Goal: Task Accomplishment & Management: Complete application form

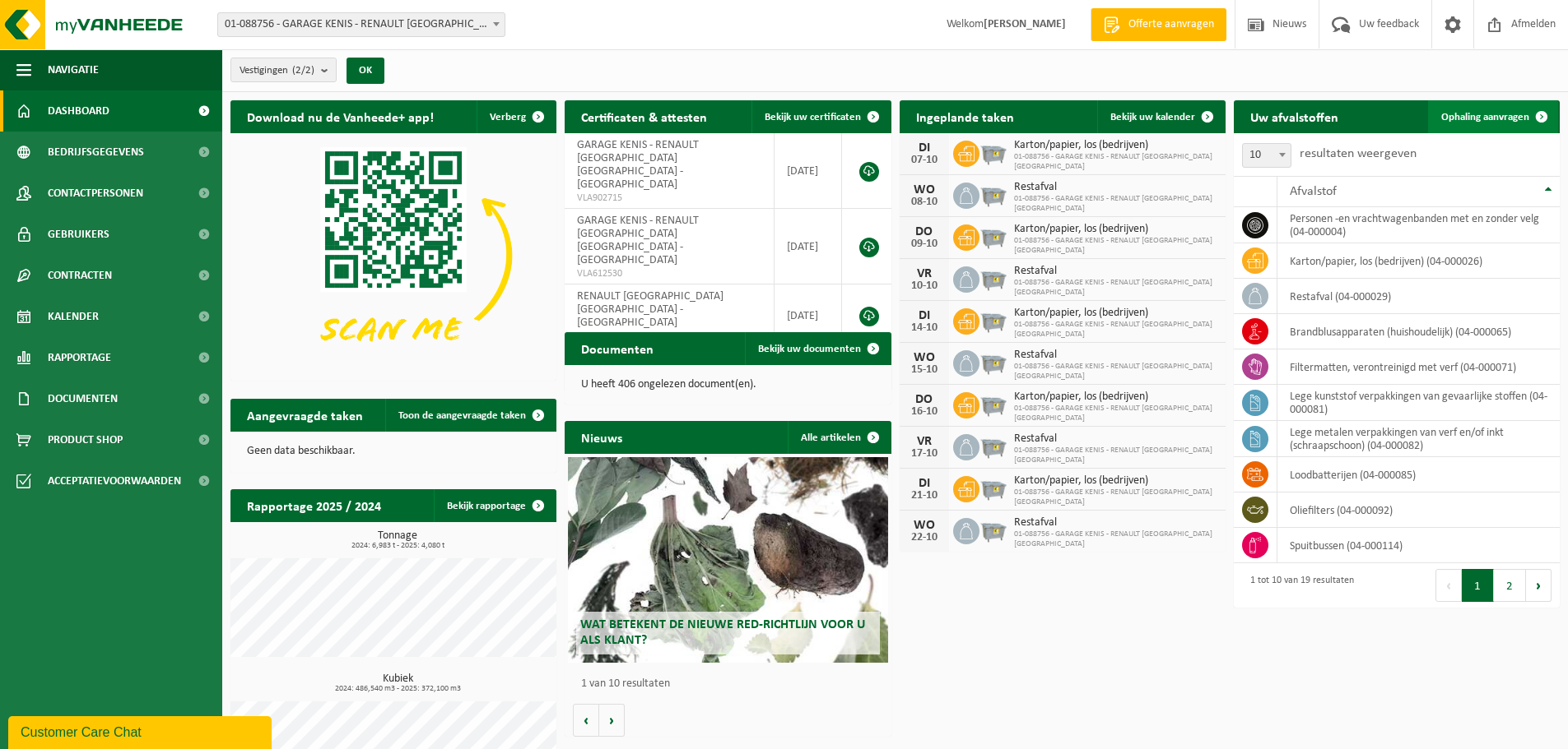
click at [1471, 112] on span "Ophaling aanvragen" at bounding box center [1485, 116] width 88 height 10
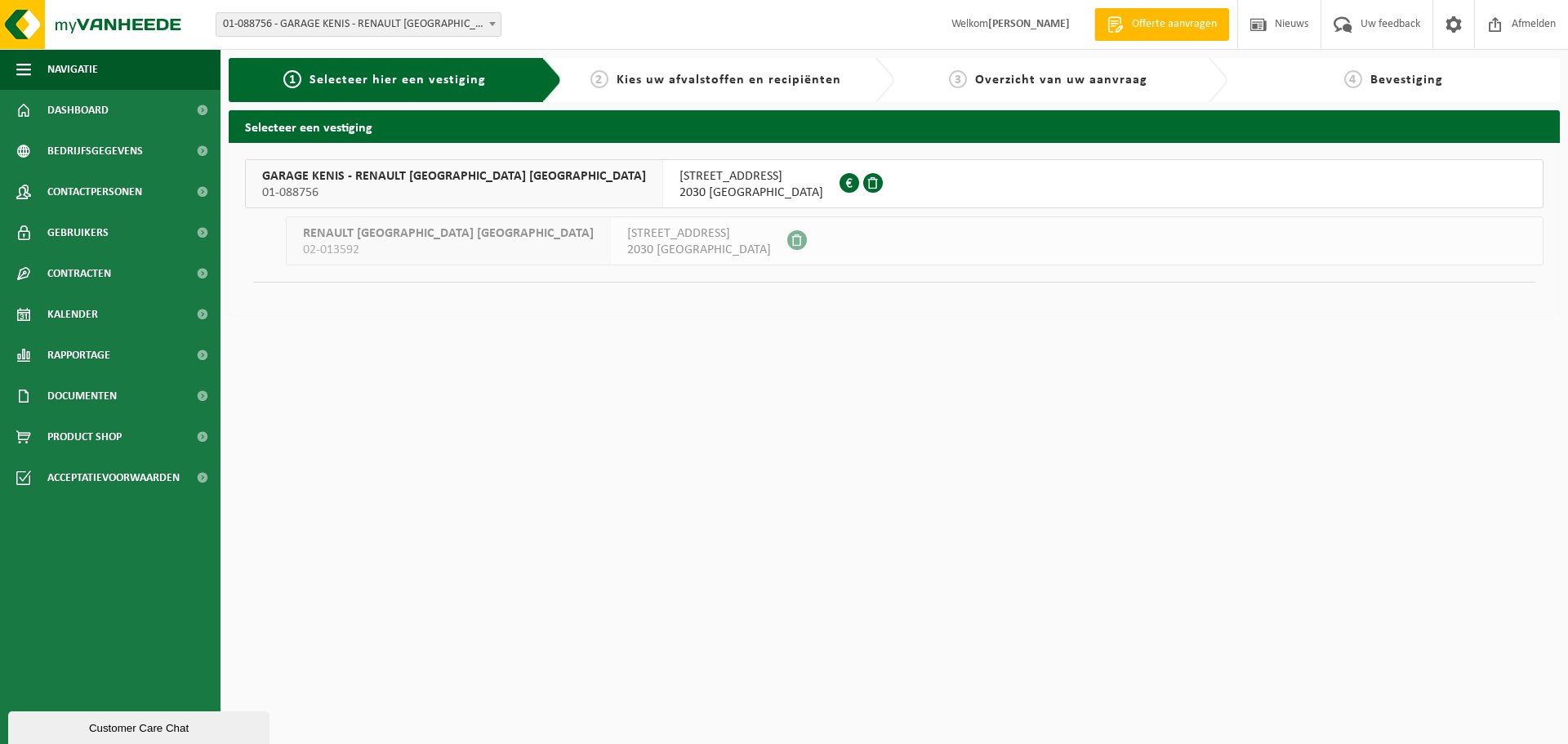
click at [410, 185] on span "01-088756" at bounding box center [454, 192] width 384 height 16
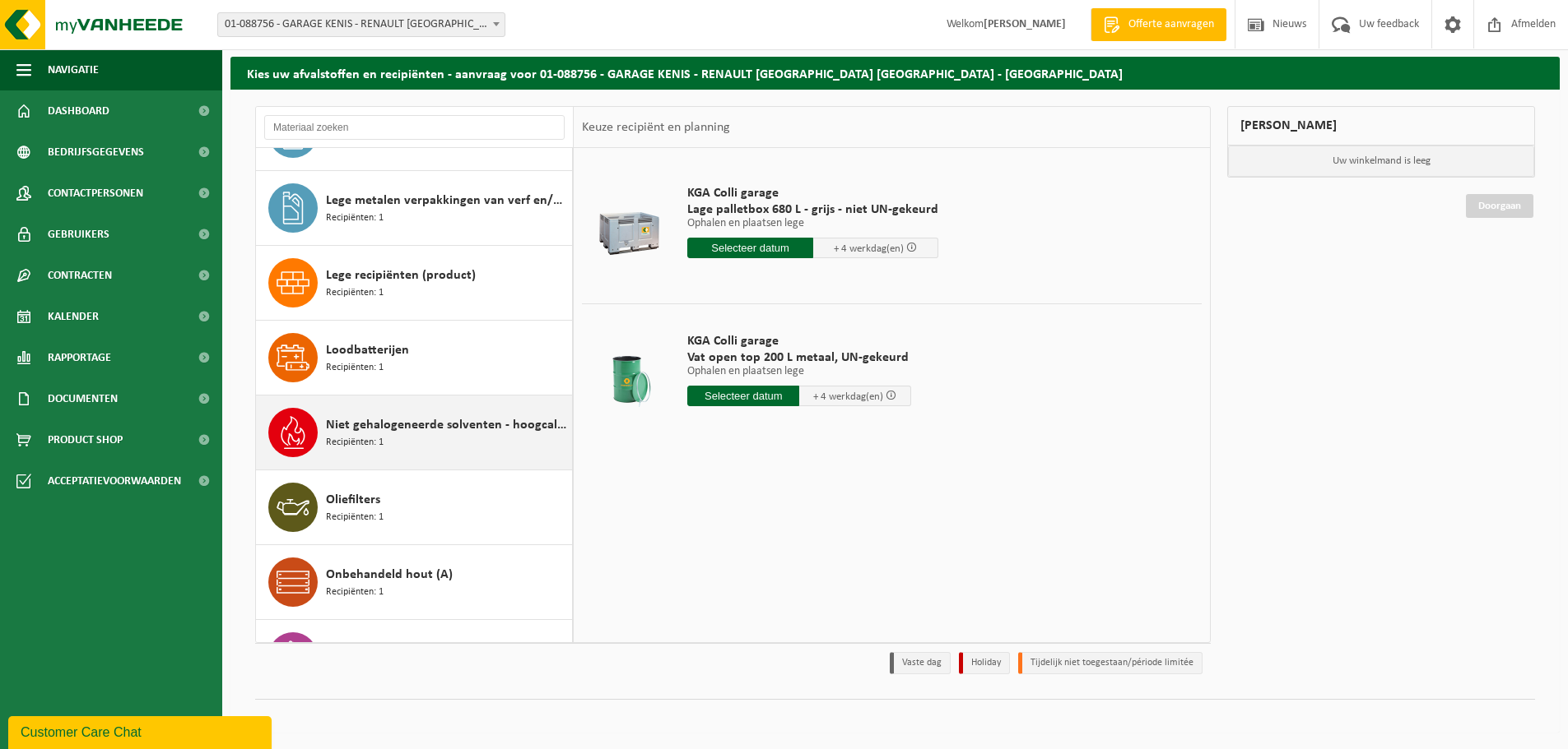
scroll to position [269, 0]
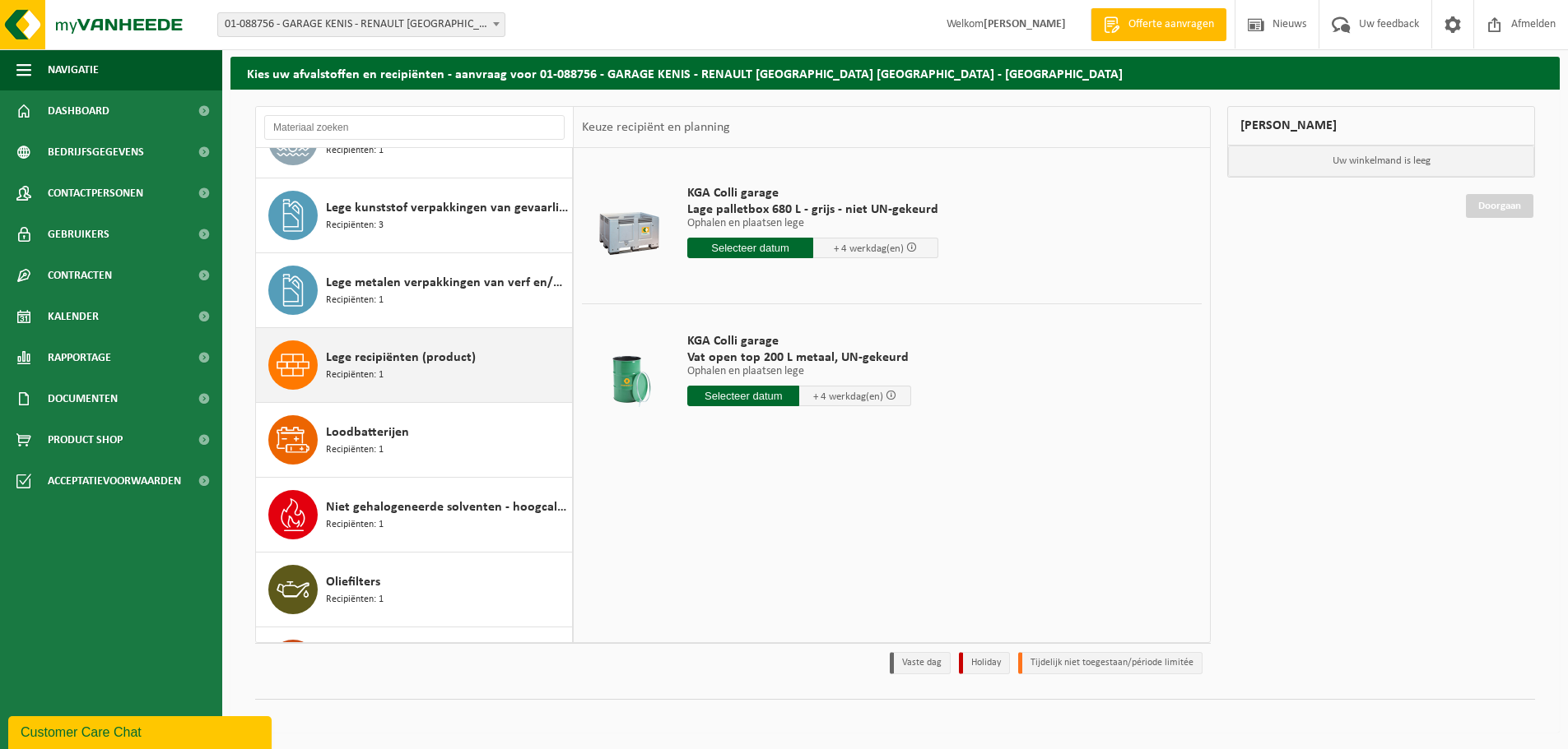
click at [386, 367] on div "Lege recipiënten (product) Recipiënten: 1" at bounding box center [446, 366] width 242 height 49
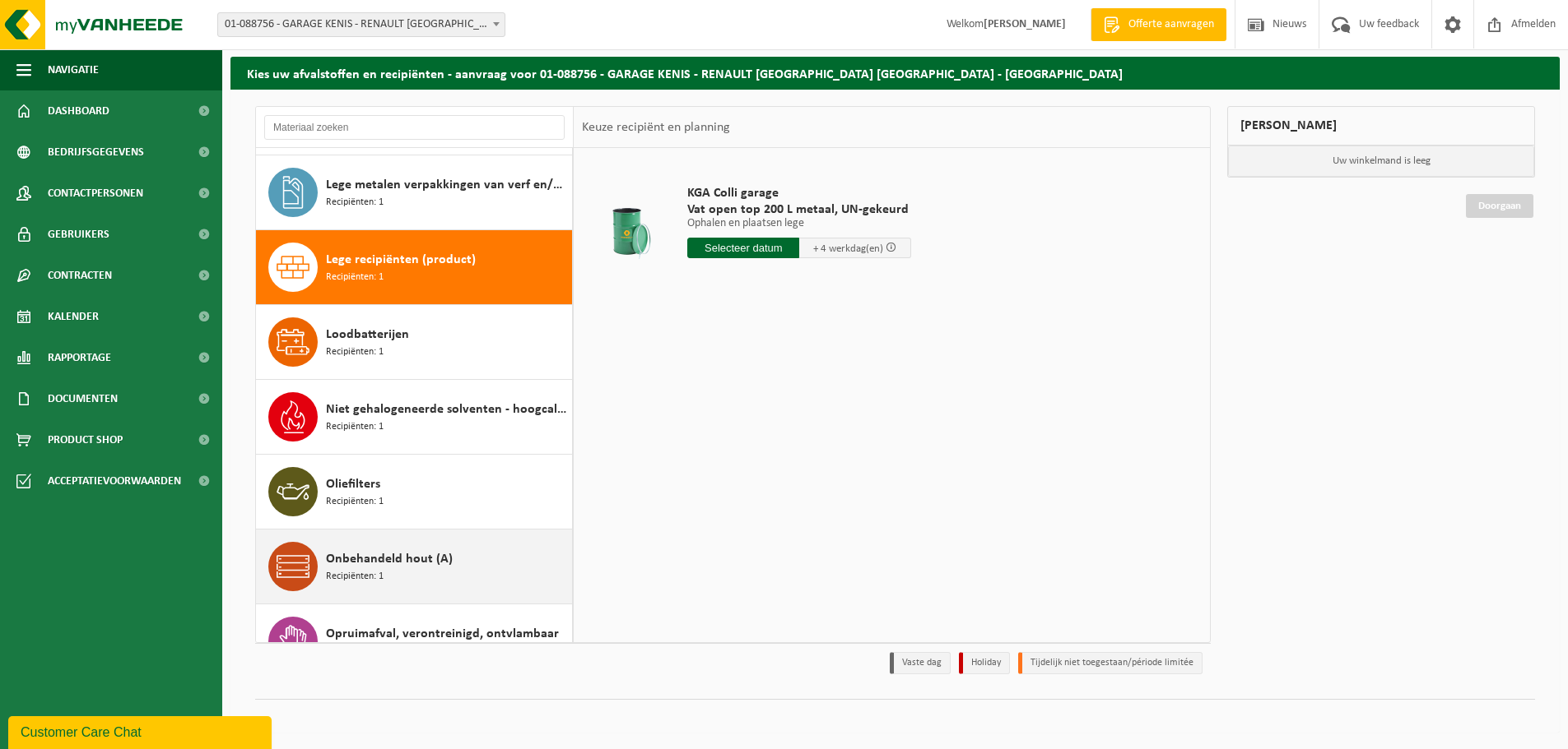
scroll to position [285, 0]
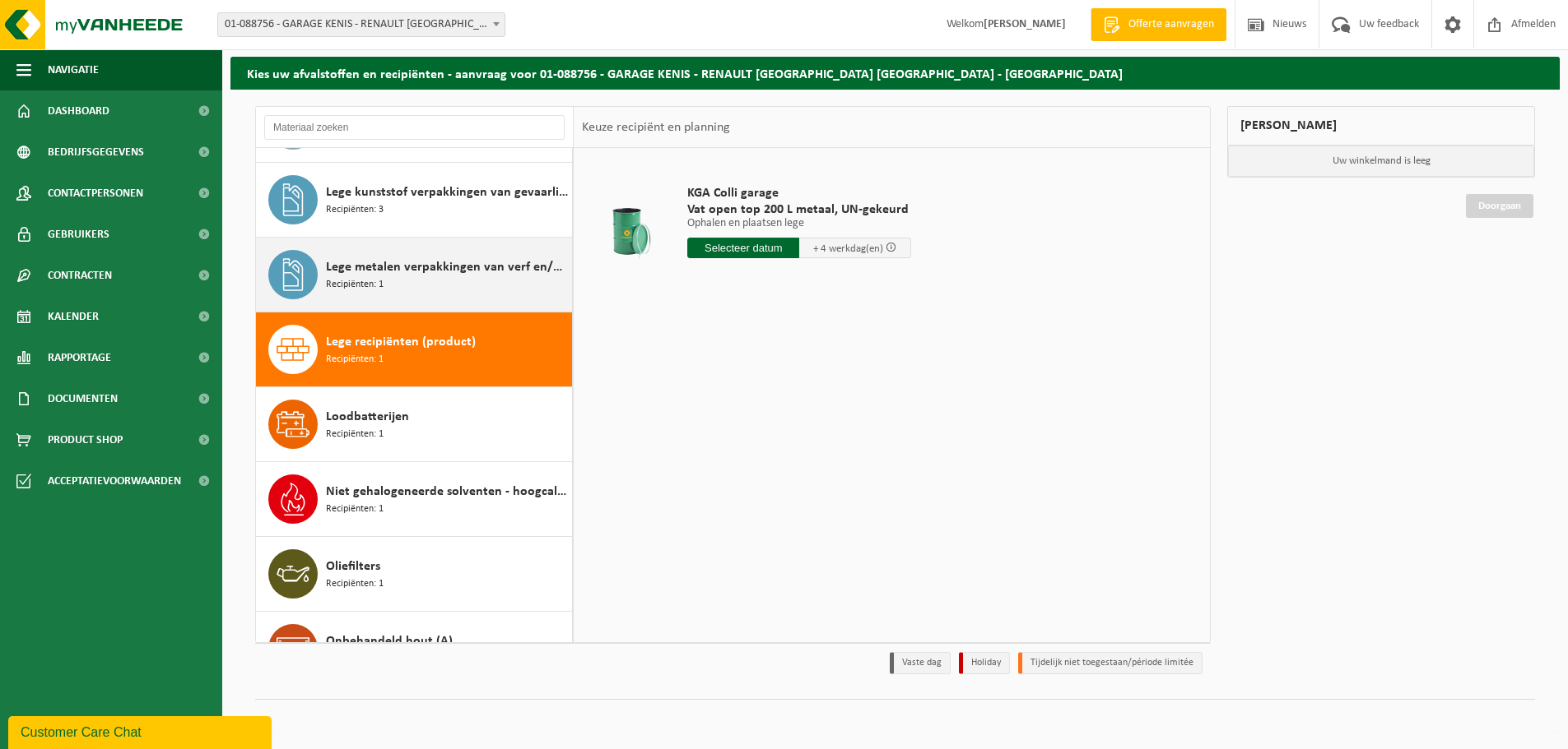
click at [410, 279] on div "Lege metalen verpakkingen van verf en/of inkt (schraapschoon) Recipiënten: 1" at bounding box center [446, 275] width 242 height 49
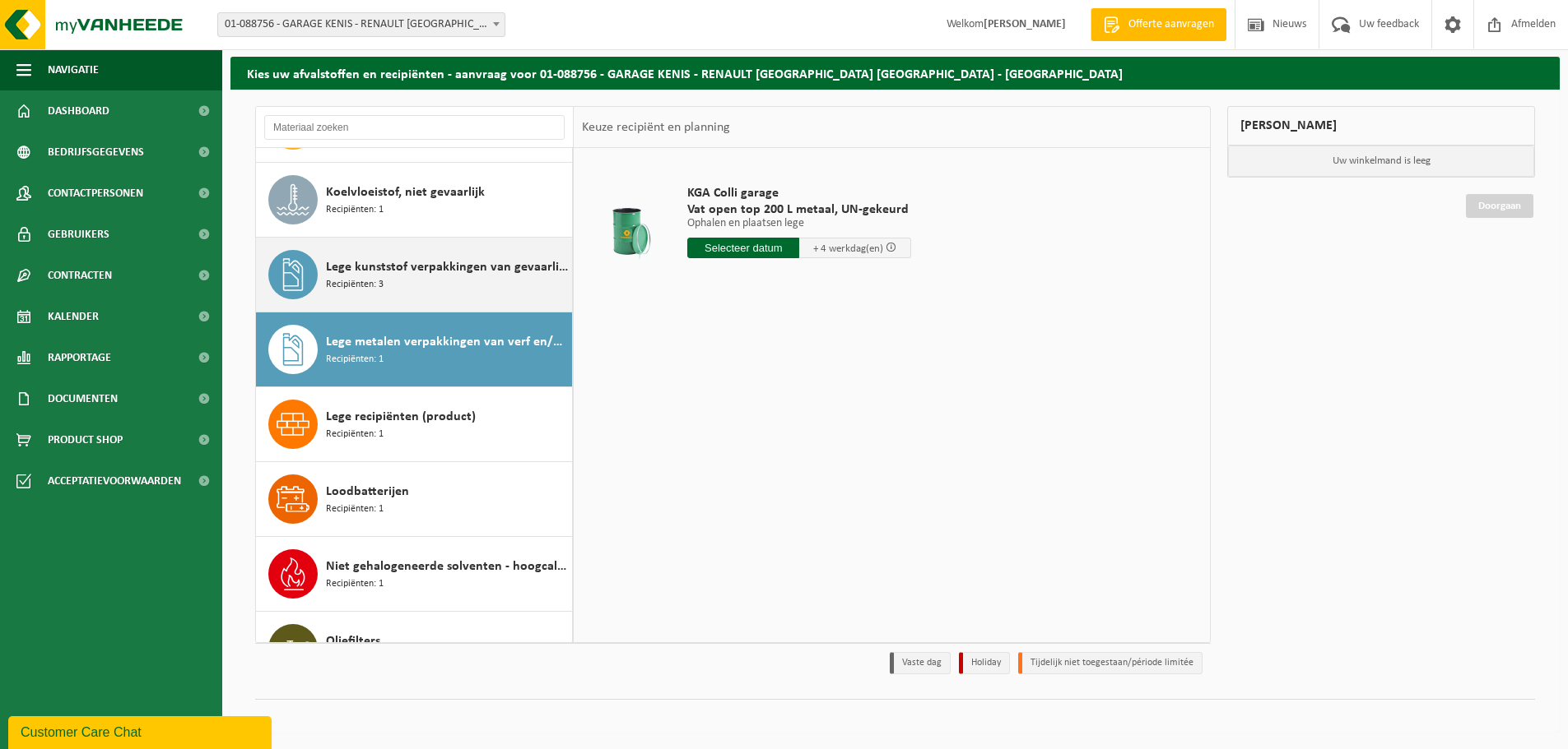
click at [403, 273] on span "Lege kunststof verpakkingen van gevaarlijke stoffen" at bounding box center [446, 267] width 242 height 20
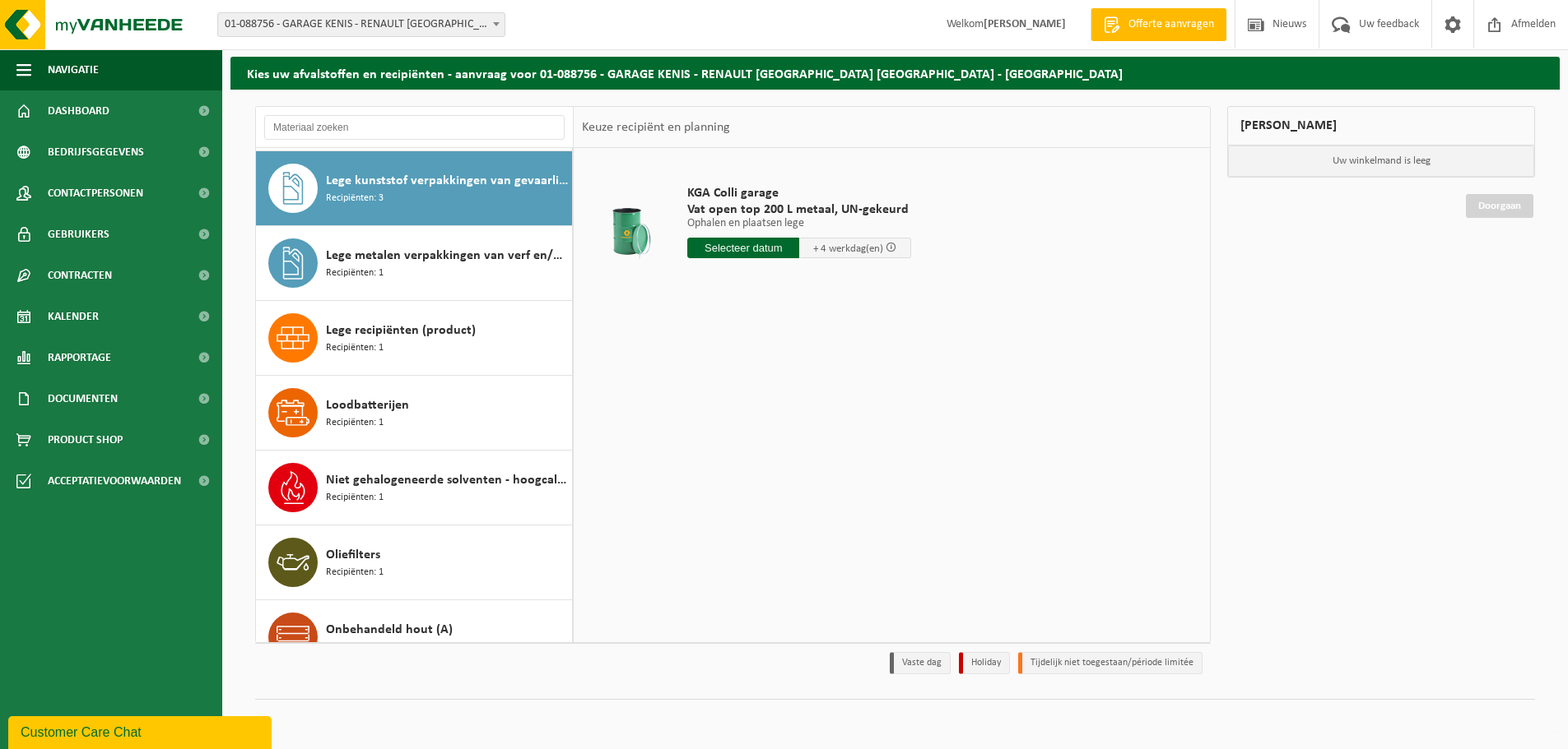
scroll to position [299, 0]
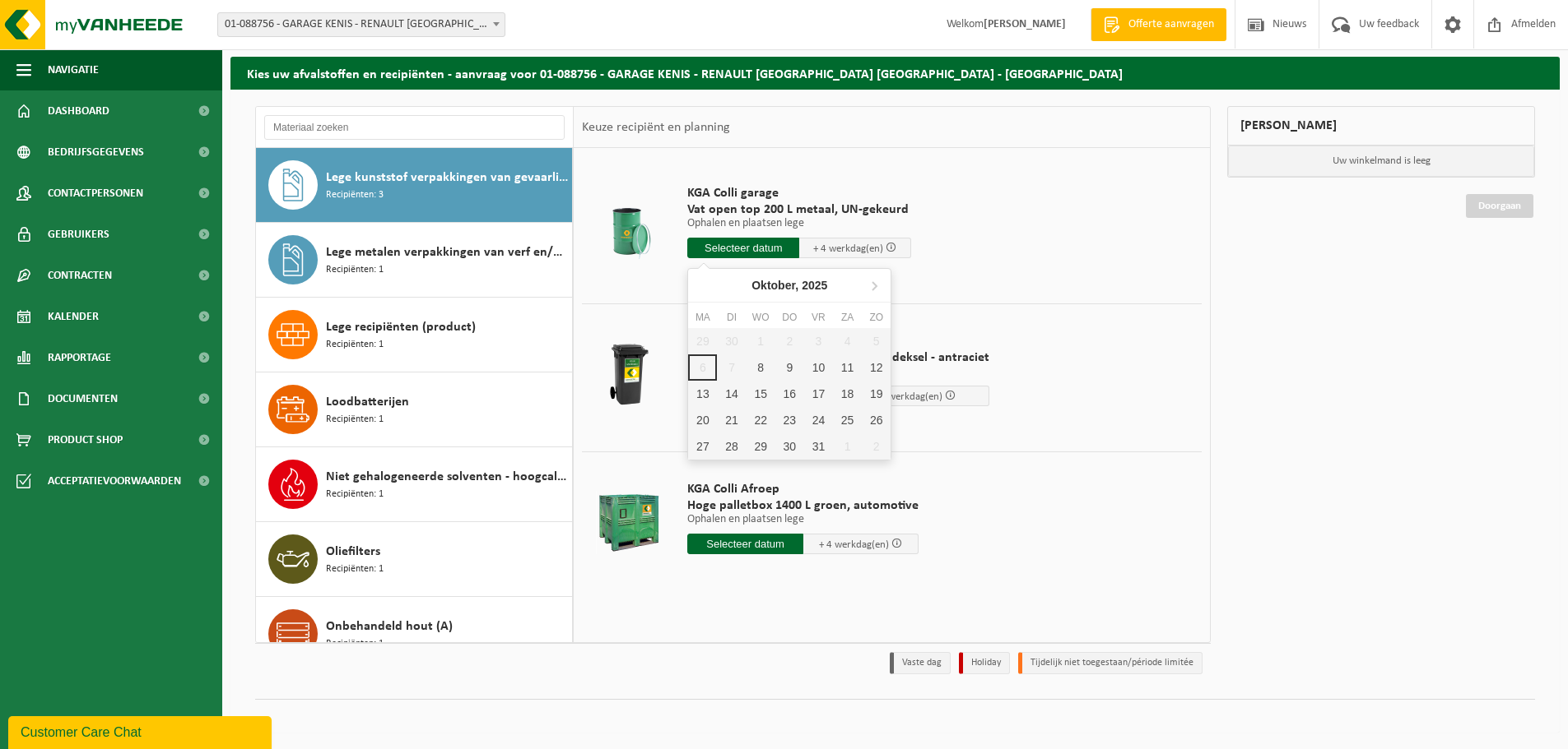
click at [751, 252] on input "text" at bounding box center [743, 248] width 112 height 21
click at [816, 370] on div "10" at bounding box center [819, 367] width 28 height 27
type input "Van 2025-10-10"
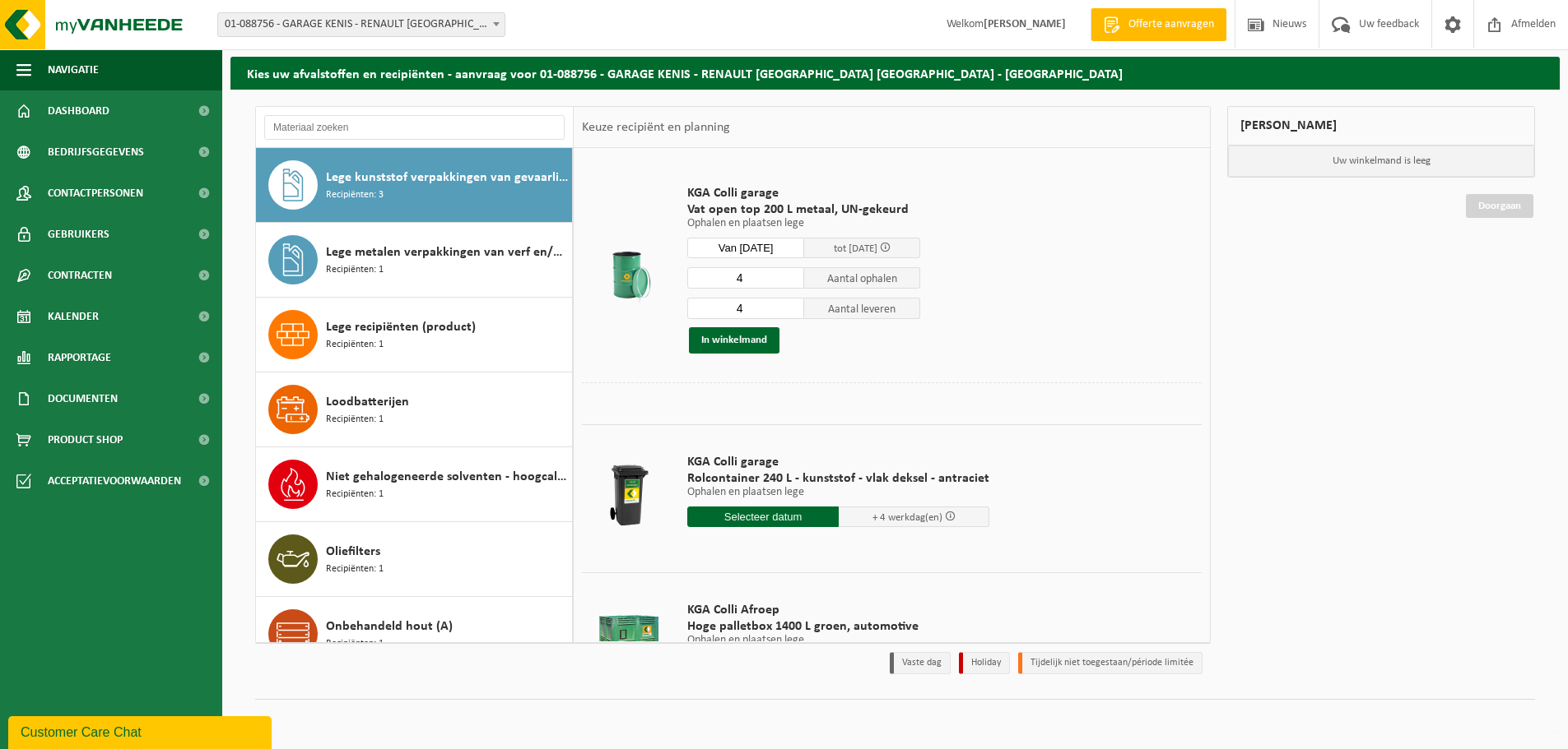
click at [748, 276] on input "4" at bounding box center [745, 277] width 117 height 22
click at [789, 282] on input "3" at bounding box center [745, 277] width 117 height 22
click at [789, 282] on input "2" at bounding box center [745, 277] width 117 height 22
type input "1"
click at [789, 282] on input "1" at bounding box center [745, 277] width 117 height 22
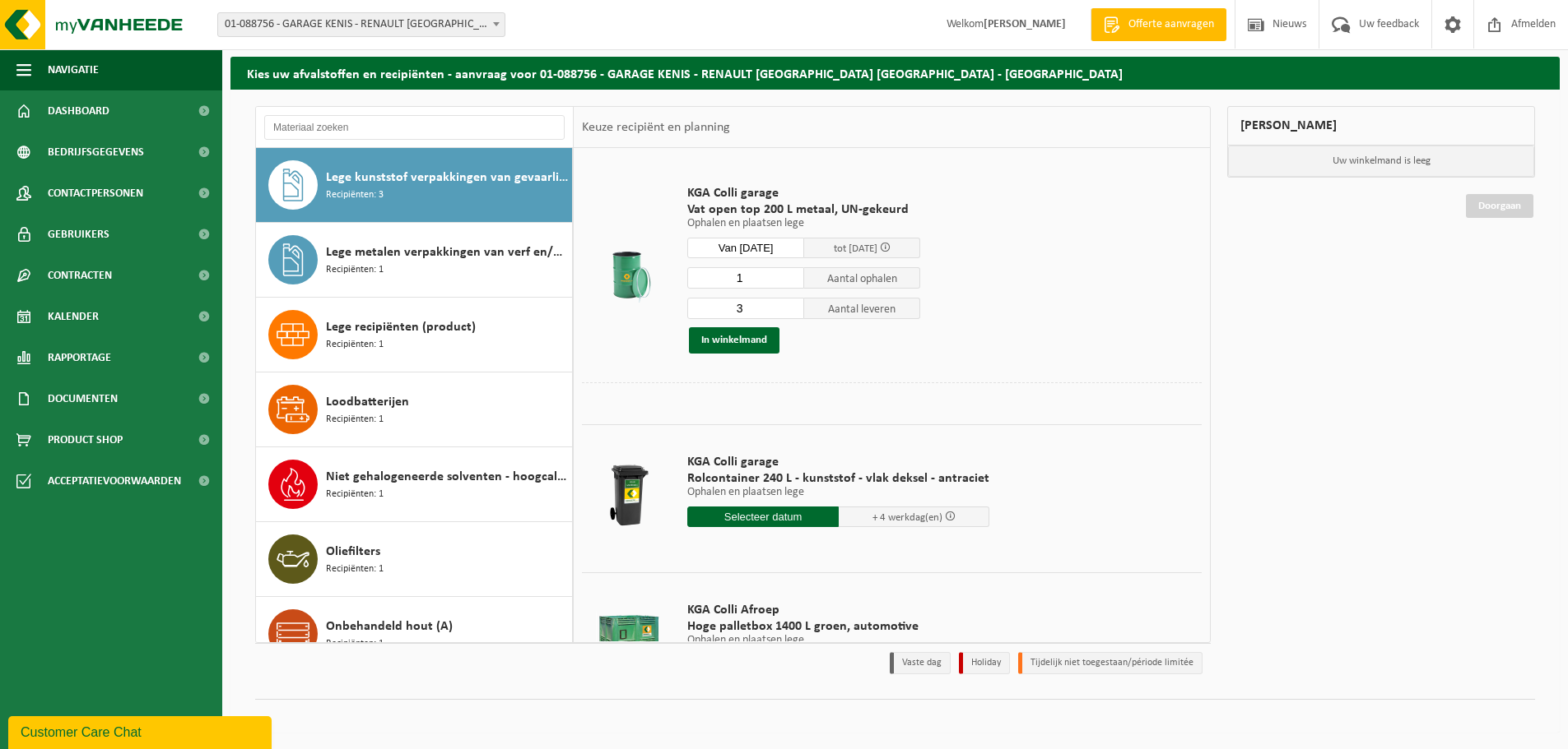
click at [789, 312] on input "3" at bounding box center [745, 308] width 117 height 22
click at [789, 312] on input "2" at bounding box center [745, 308] width 117 height 22
click at [789, 312] on input "1" at bounding box center [745, 308] width 117 height 22
click at [789, 312] on input "0" at bounding box center [745, 308] width 117 height 22
type input "1"
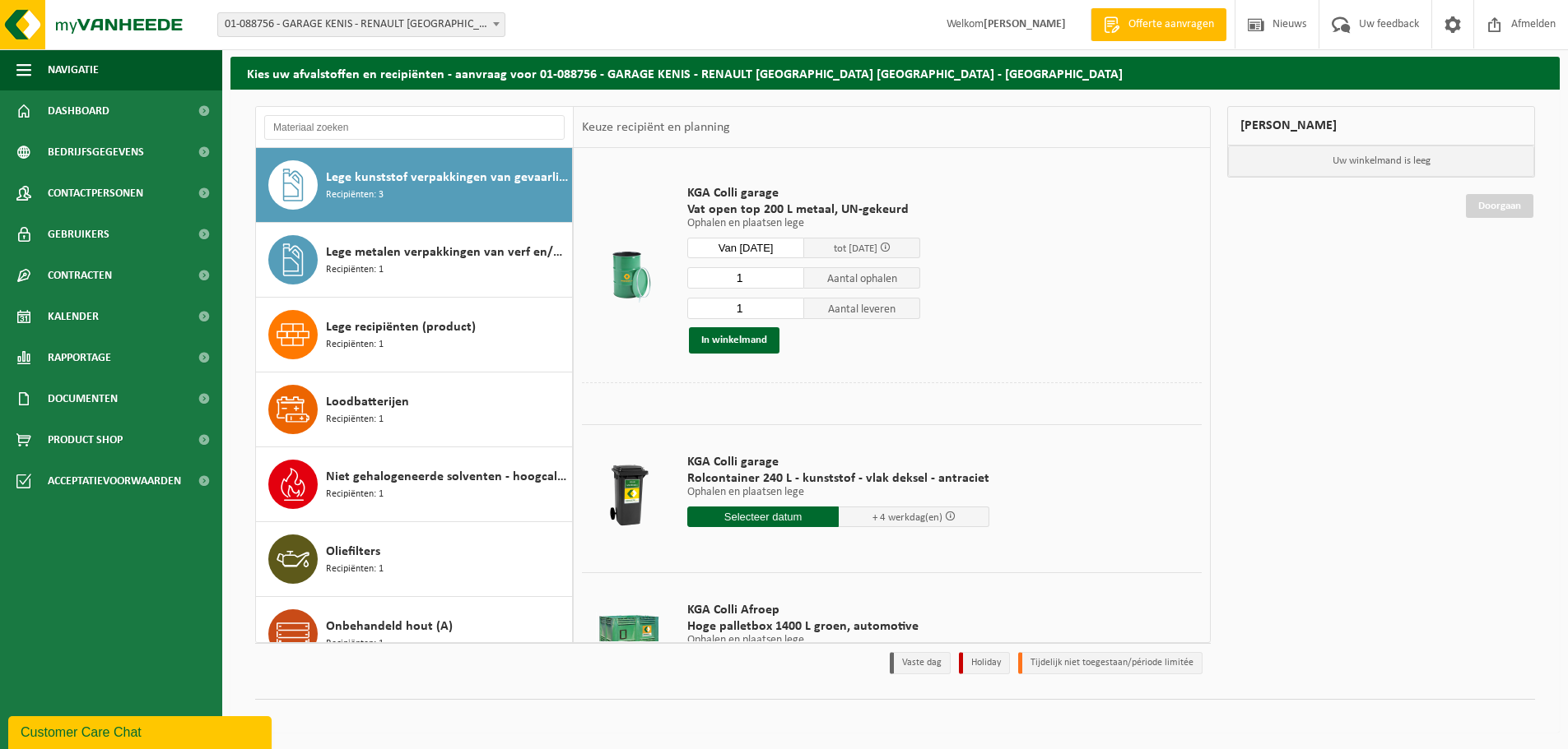
click at [789, 308] on input "1" at bounding box center [745, 308] width 117 height 22
click at [732, 348] on button "In winkelmand" at bounding box center [734, 341] width 91 height 27
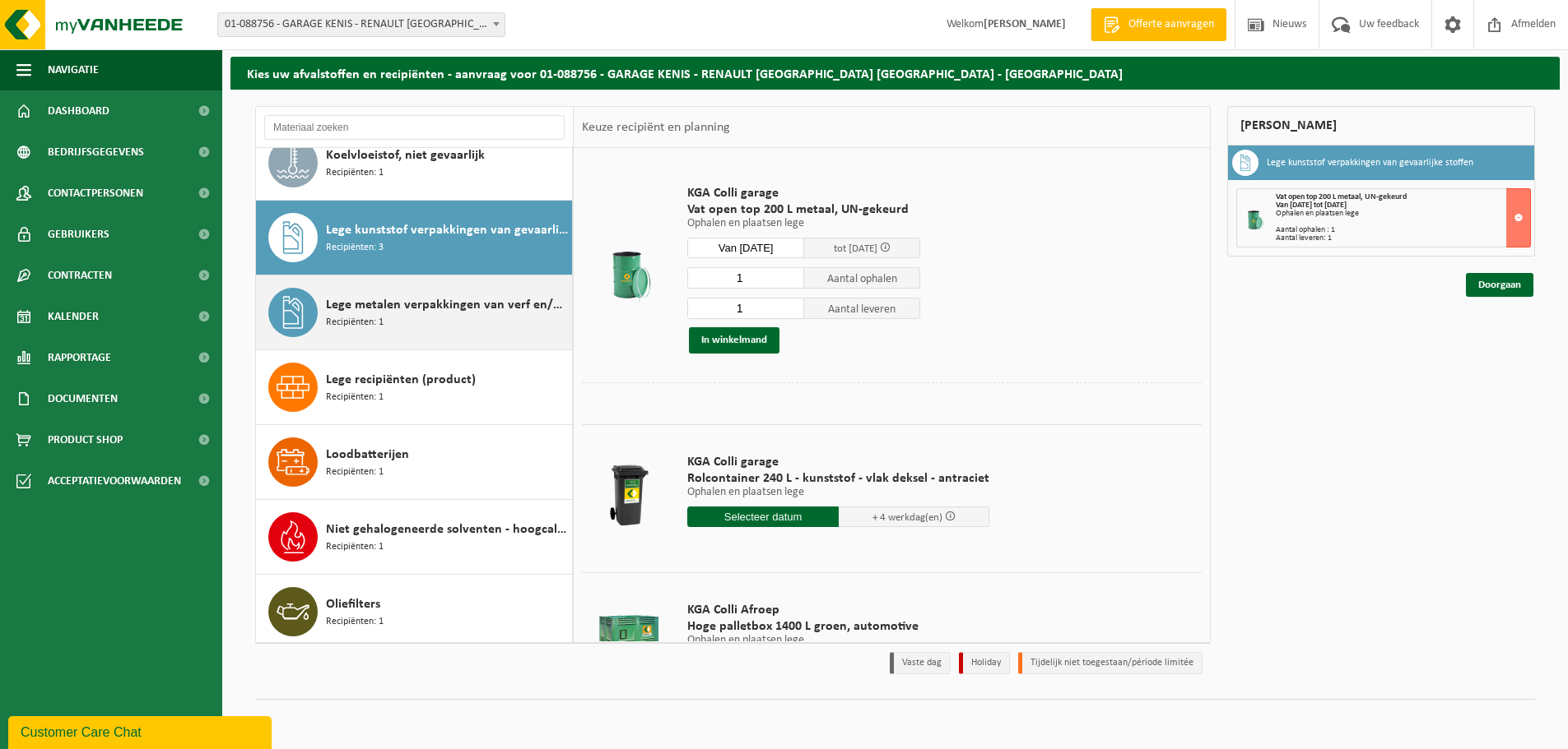
scroll to position [329, 0]
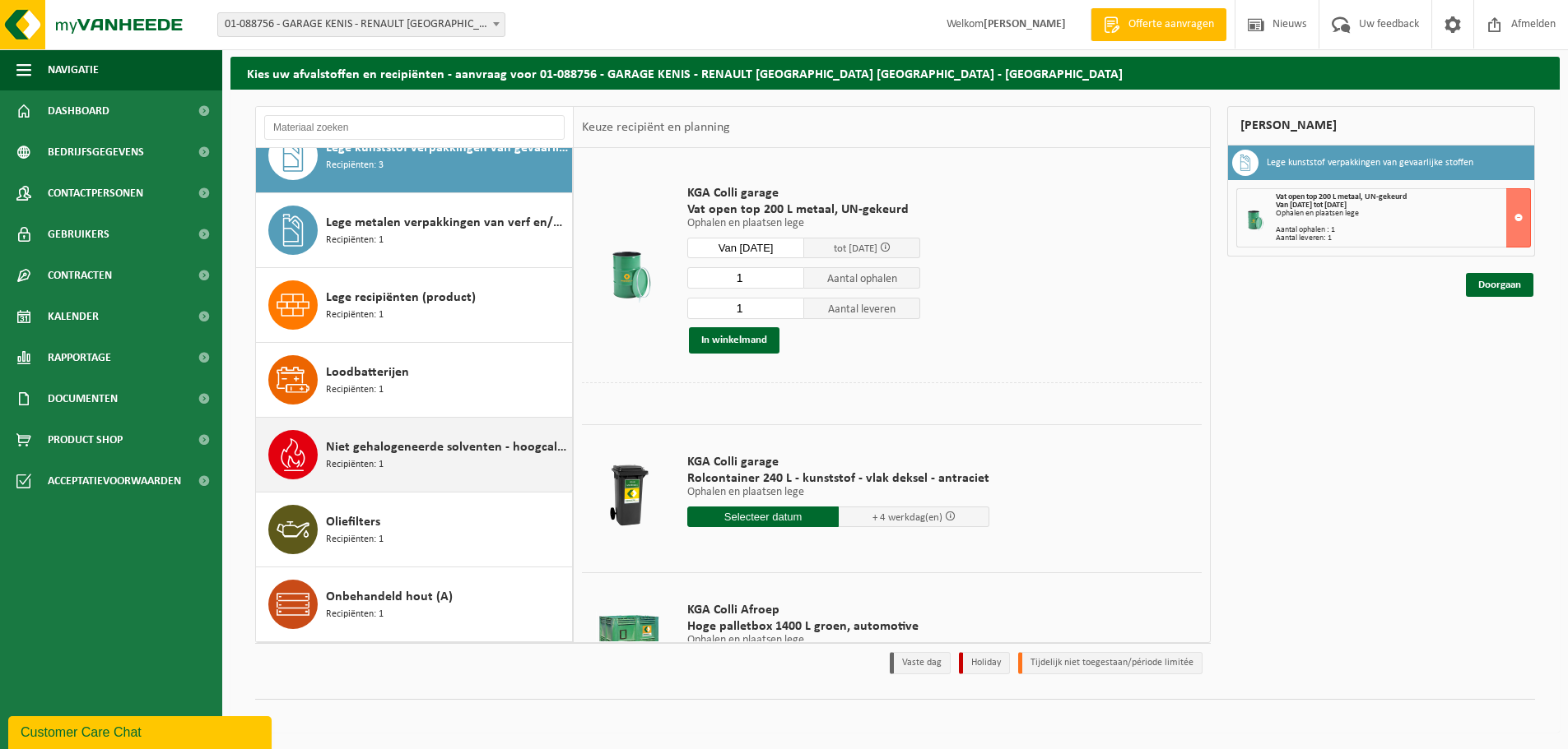
click at [441, 467] on div "Niet gehalogeneerde solventen - hoogcalorisch in 200lt-vat Recipiënten: 1" at bounding box center [446, 455] width 242 height 49
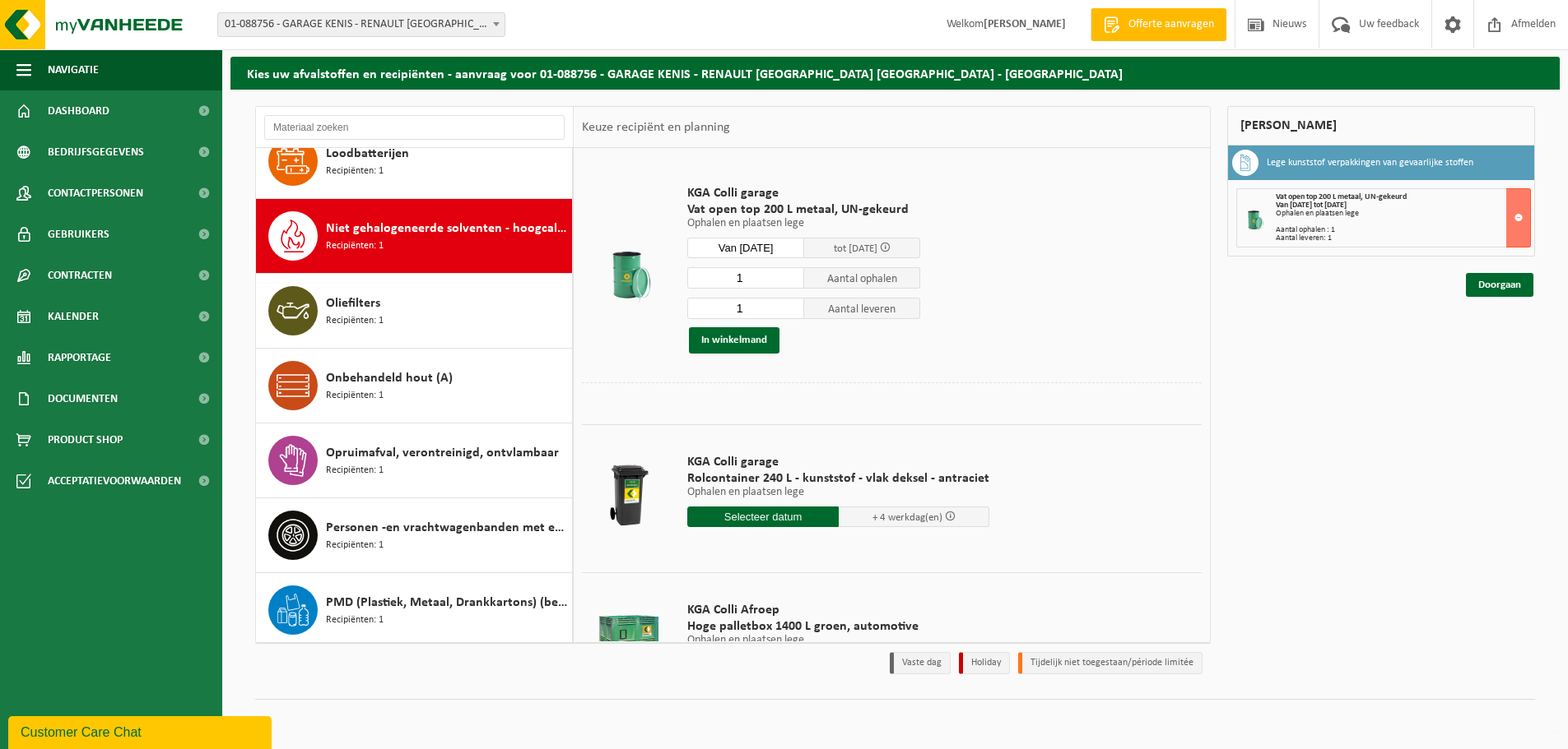
scroll to position [598, 0]
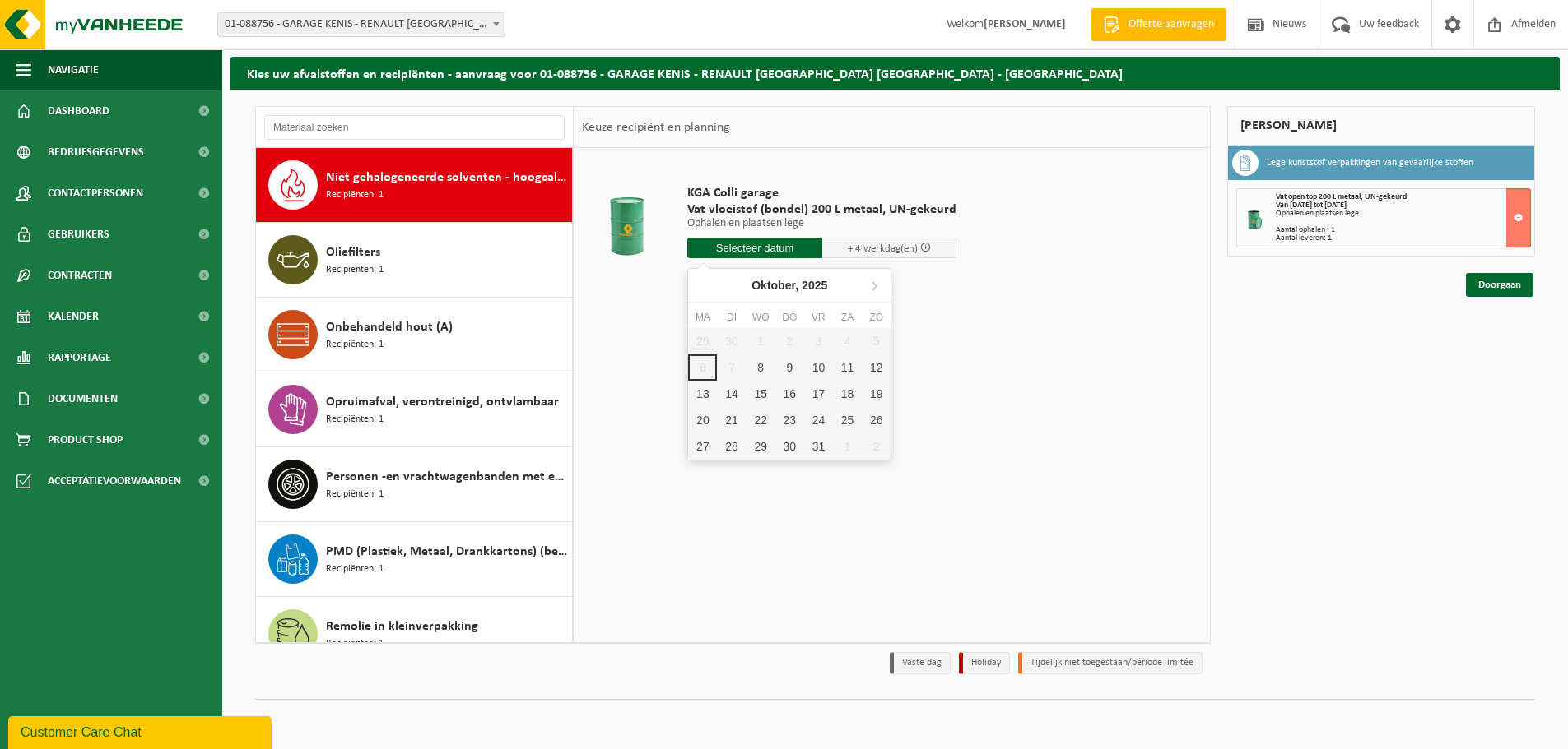
click at [762, 254] on input "text" at bounding box center [754, 248] width 135 height 21
click at [816, 371] on div "10" at bounding box center [819, 367] width 28 height 27
type input "Van 2025-10-10"
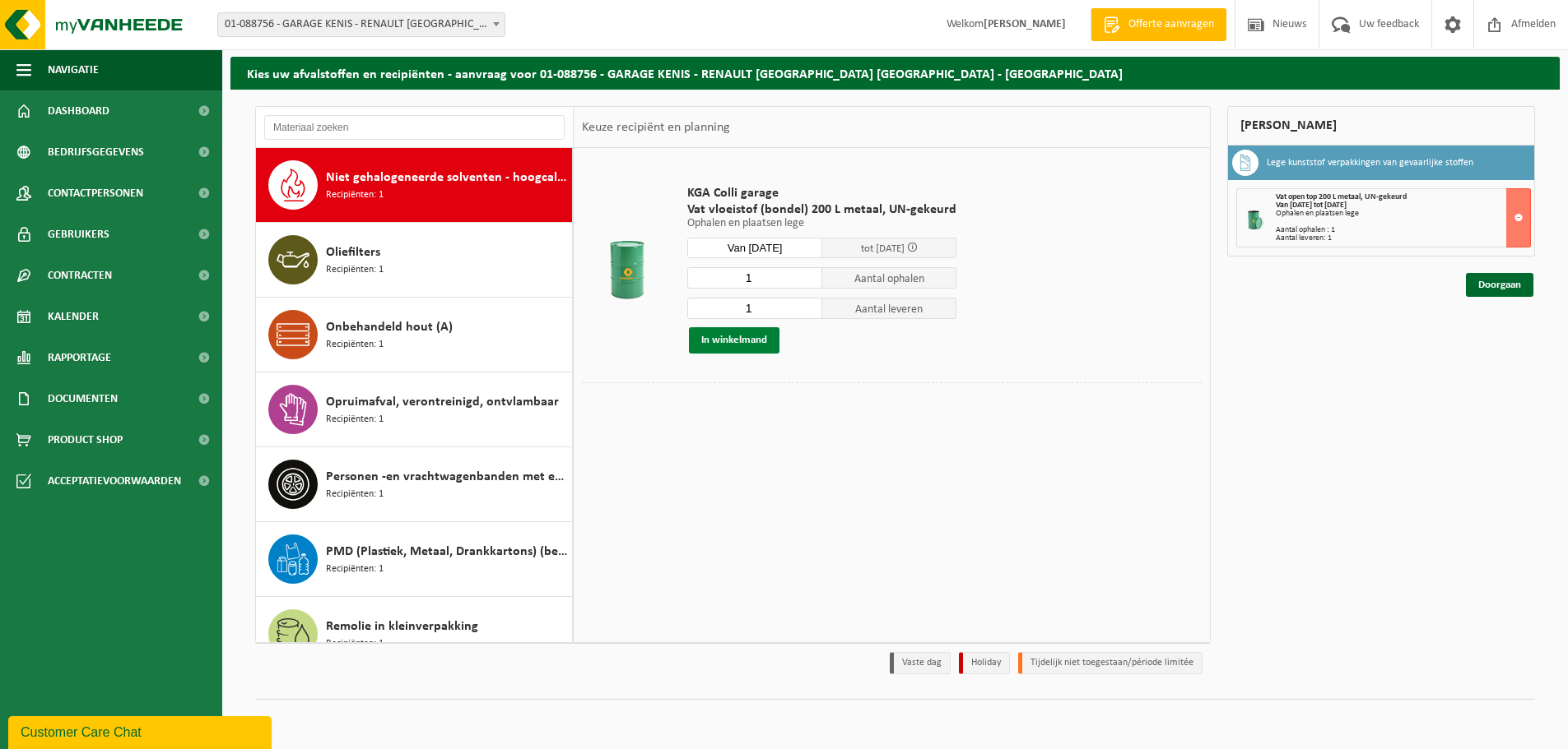
click at [762, 345] on button "In winkelmand" at bounding box center [734, 341] width 91 height 27
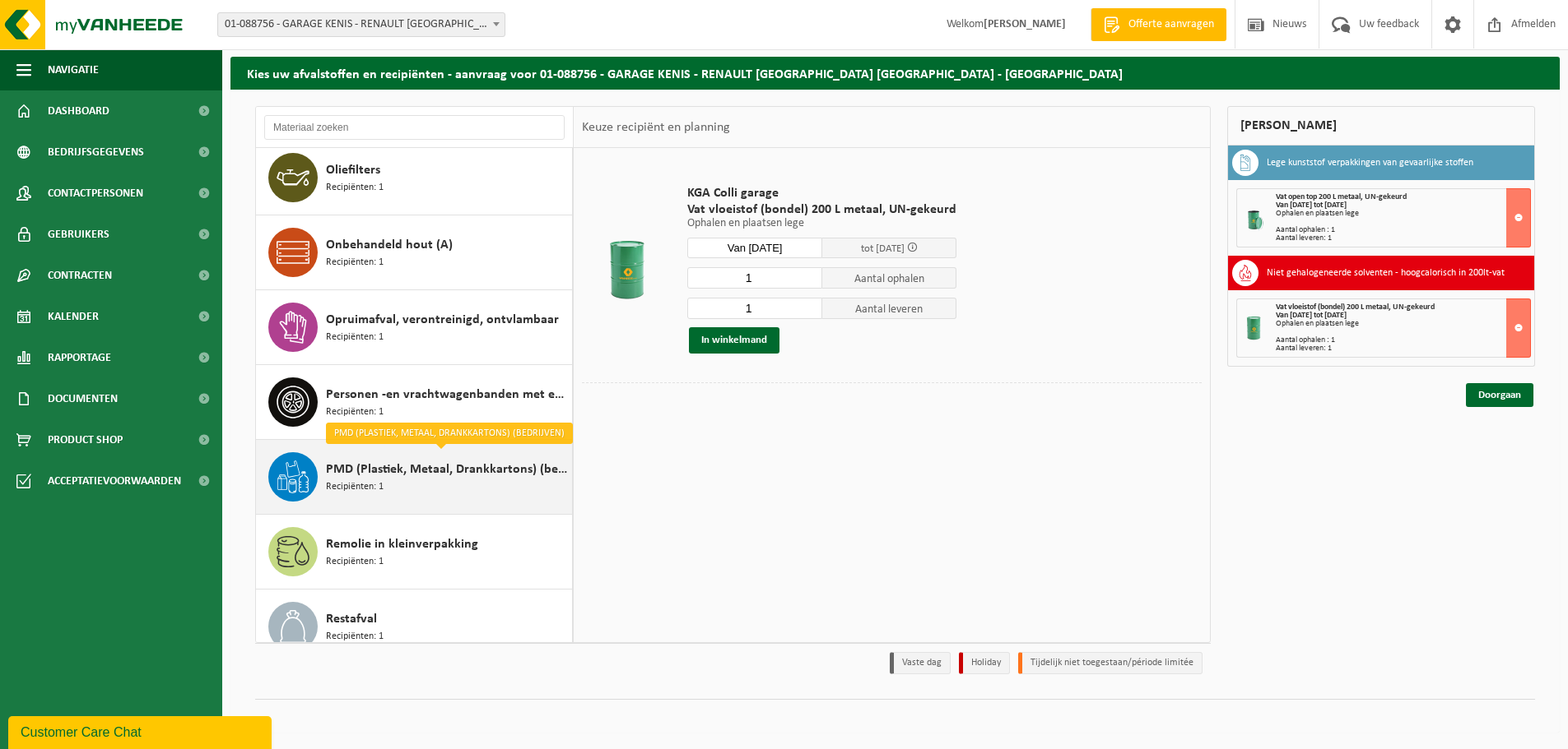
scroll to position [763, 0]
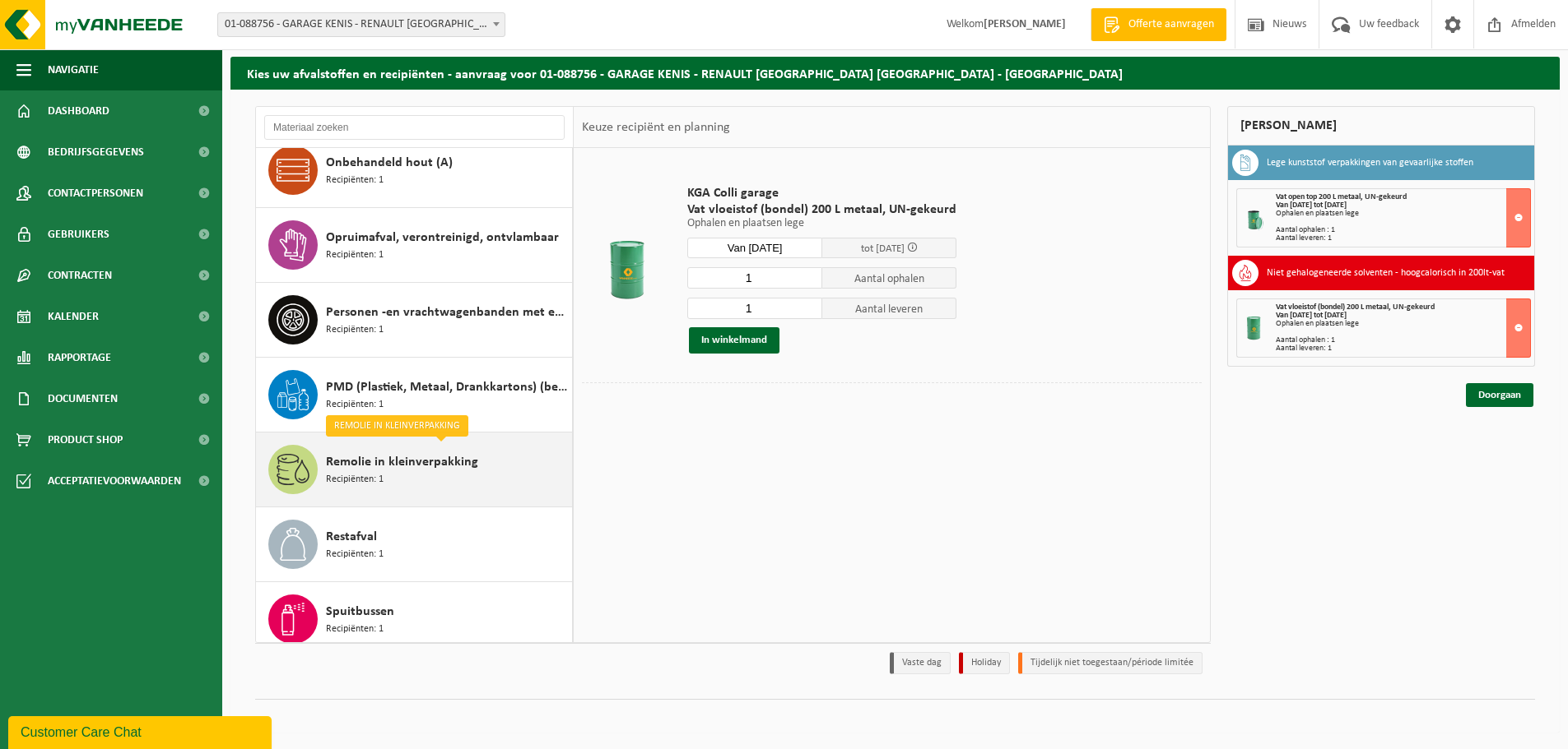
click at [405, 471] on span "Remolie in kleinverpakking" at bounding box center [402, 462] width 153 height 20
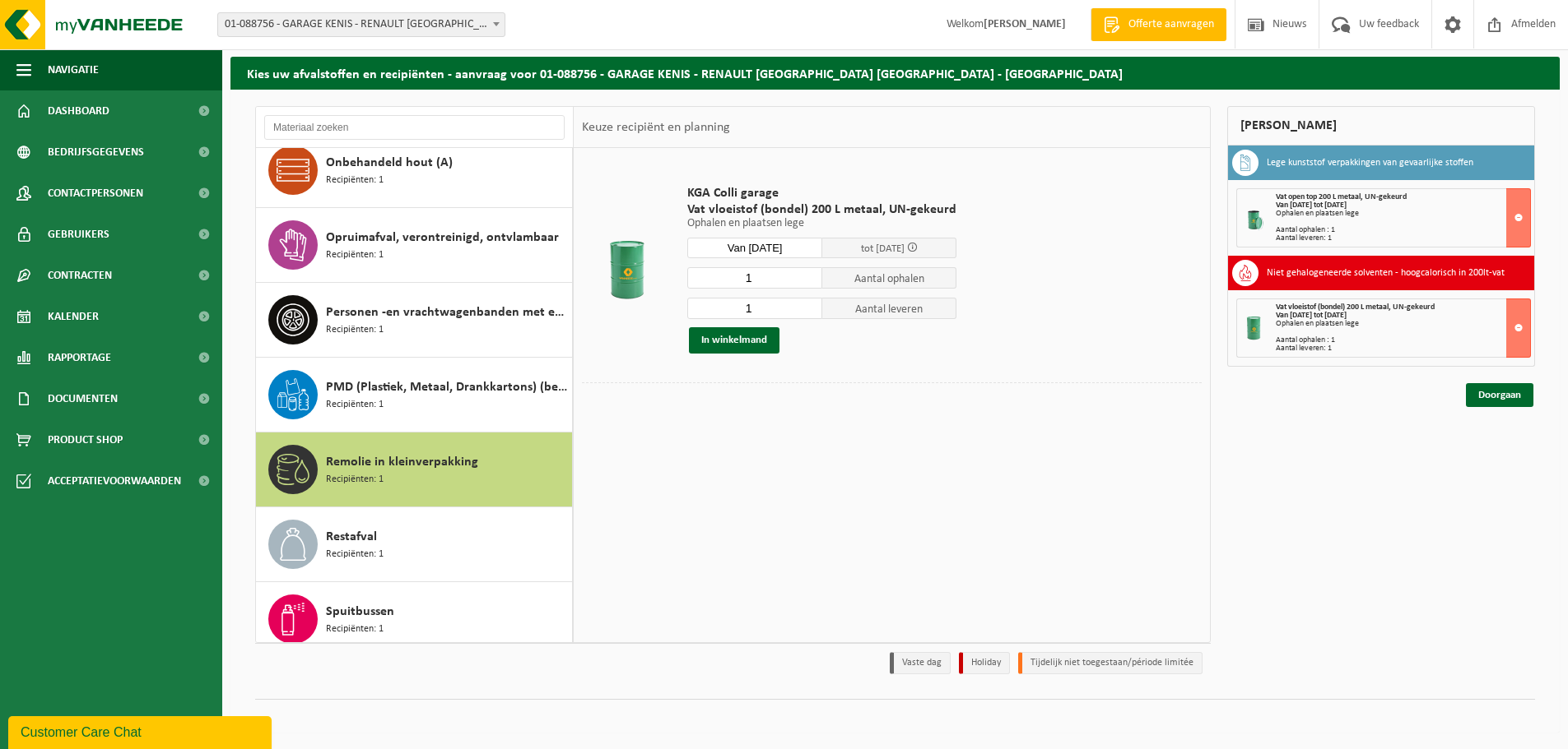
scroll to position [927, 0]
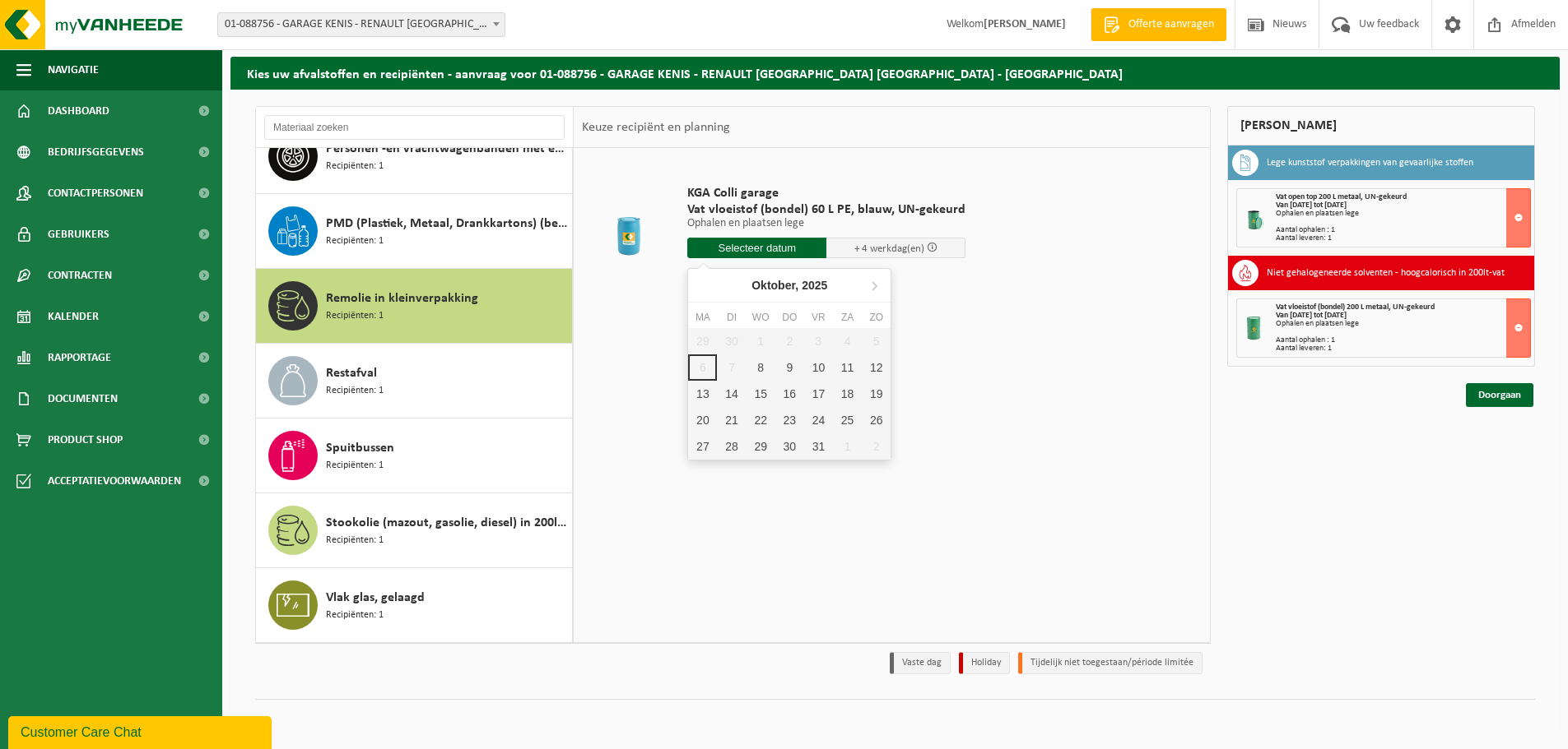
click at [772, 247] on input "text" at bounding box center [756, 248] width 139 height 21
click at [818, 376] on div "10" at bounding box center [819, 367] width 28 height 27
type input "Van 2025-10-10"
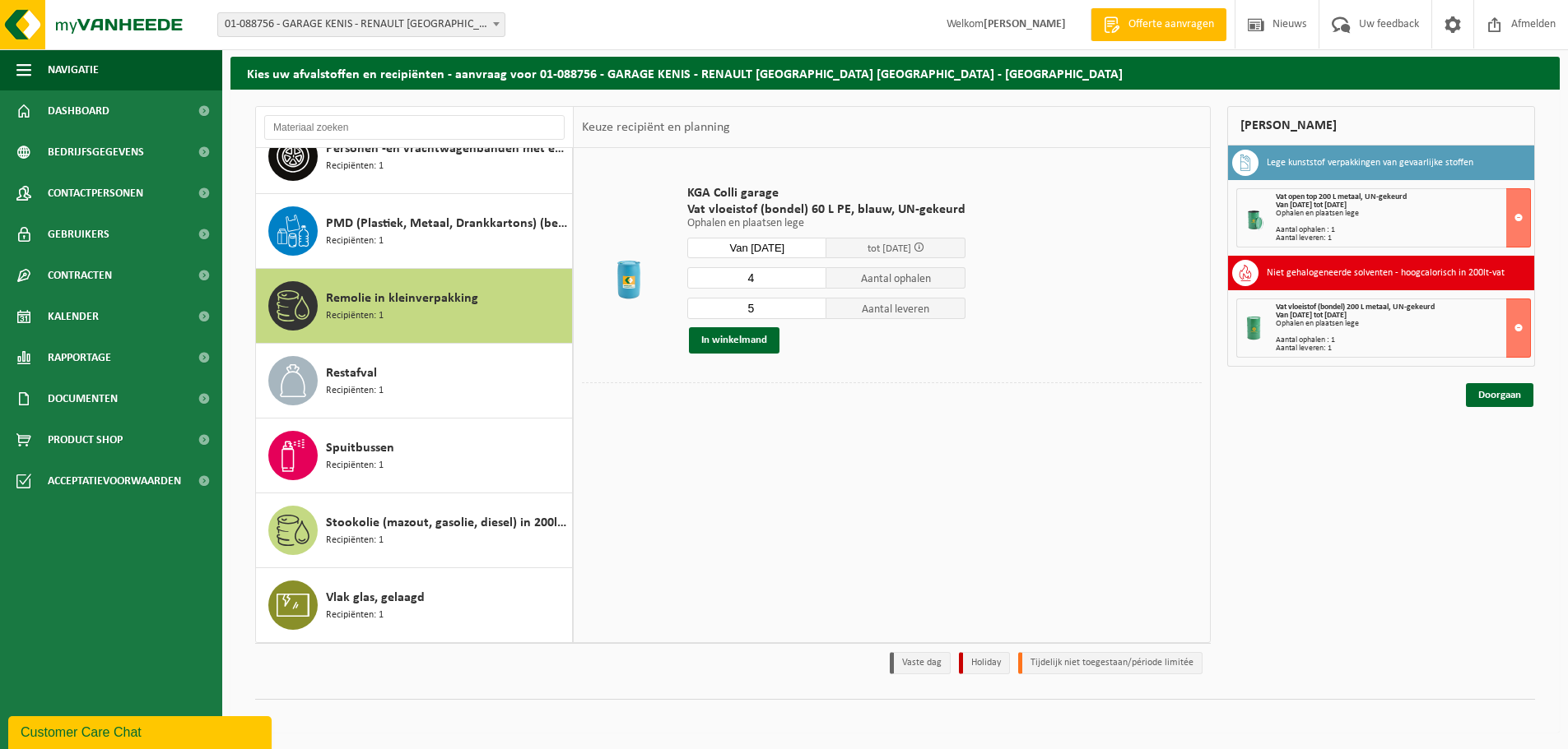
click at [808, 281] on input "4" at bounding box center [756, 277] width 139 height 22
click at [808, 281] on input "3" at bounding box center [756, 277] width 139 height 22
click at [808, 281] on input "2" at bounding box center [756, 277] width 139 height 22
type input "1"
click at [808, 281] on input "1" at bounding box center [756, 277] width 139 height 22
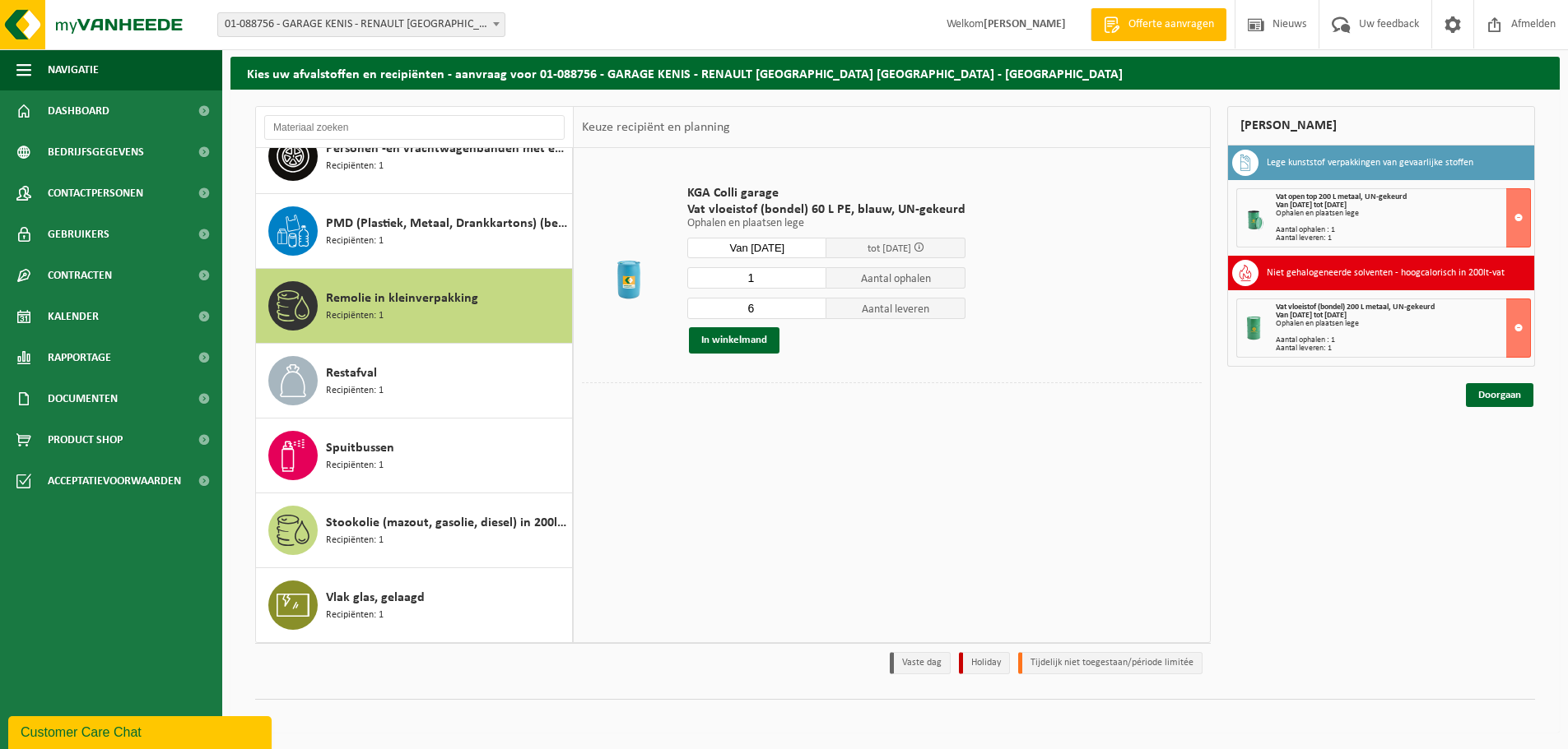
click at [811, 308] on input "6" at bounding box center [756, 308] width 139 height 22
click at [812, 308] on input "7" at bounding box center [756, 308] width 139 height 22
click at [812, 308] on input "8" at bounding box center [756, 308] width 139 height 22
click at [815, 307] on input "9" at bounding box center [756, 308] width 139 height 22
click at [815, 307] on input "10" at bounding box center [756, 308] width 139 height 22
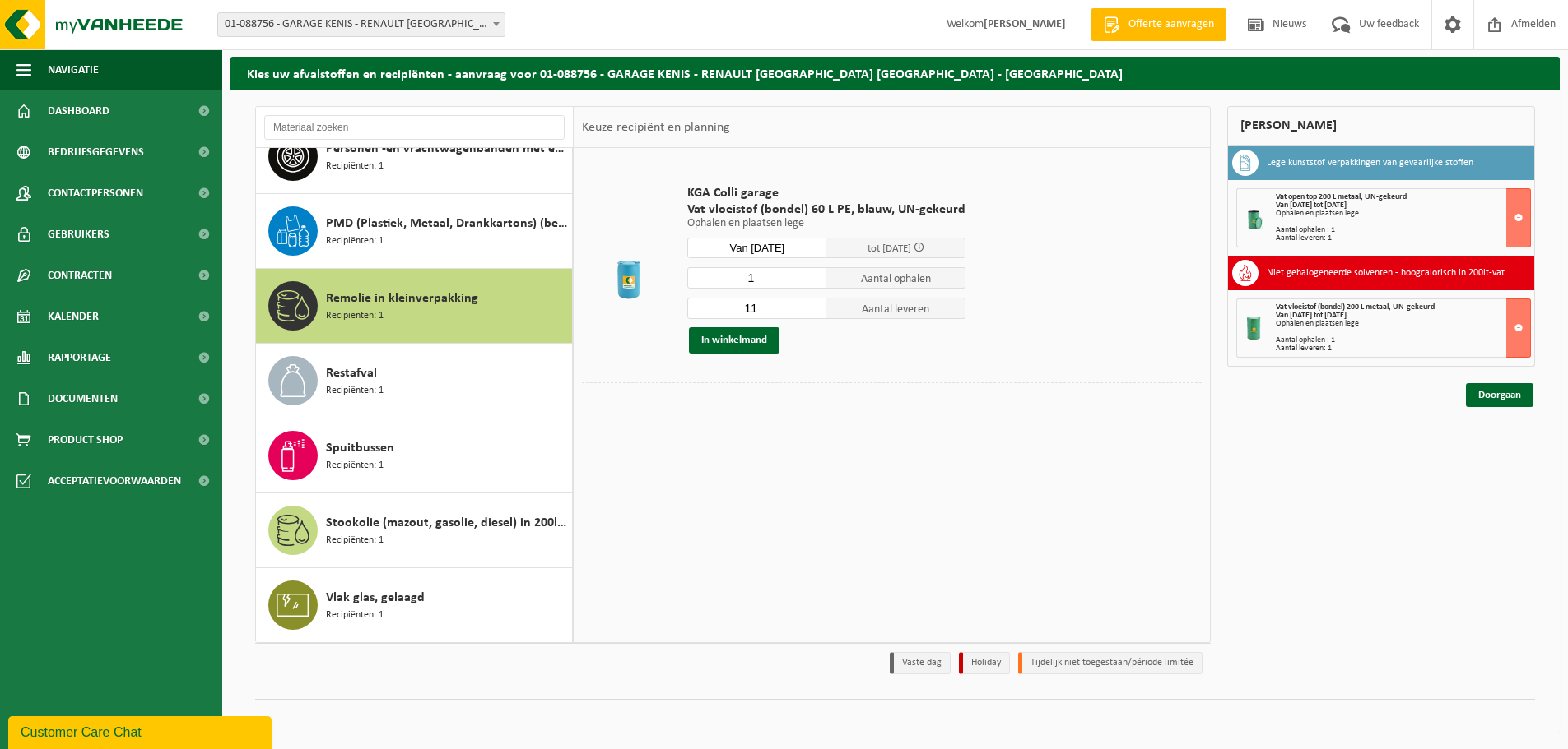
click at [815, 307] on input "11" at bounding box center [756, 308] width 139 height 22
click at [813, 315] on input "11" at bounding box center [756, 308] width 139 height 22
click at [811, 315] on input "11" at bounding box center [756, 308] width 139 height 22
click at [812, 312] on input "10" at bounding box center [756, 308] width 139 height 22
click at [812, 312] on input "9" at bounding box center [756, 308] width 139 height 22
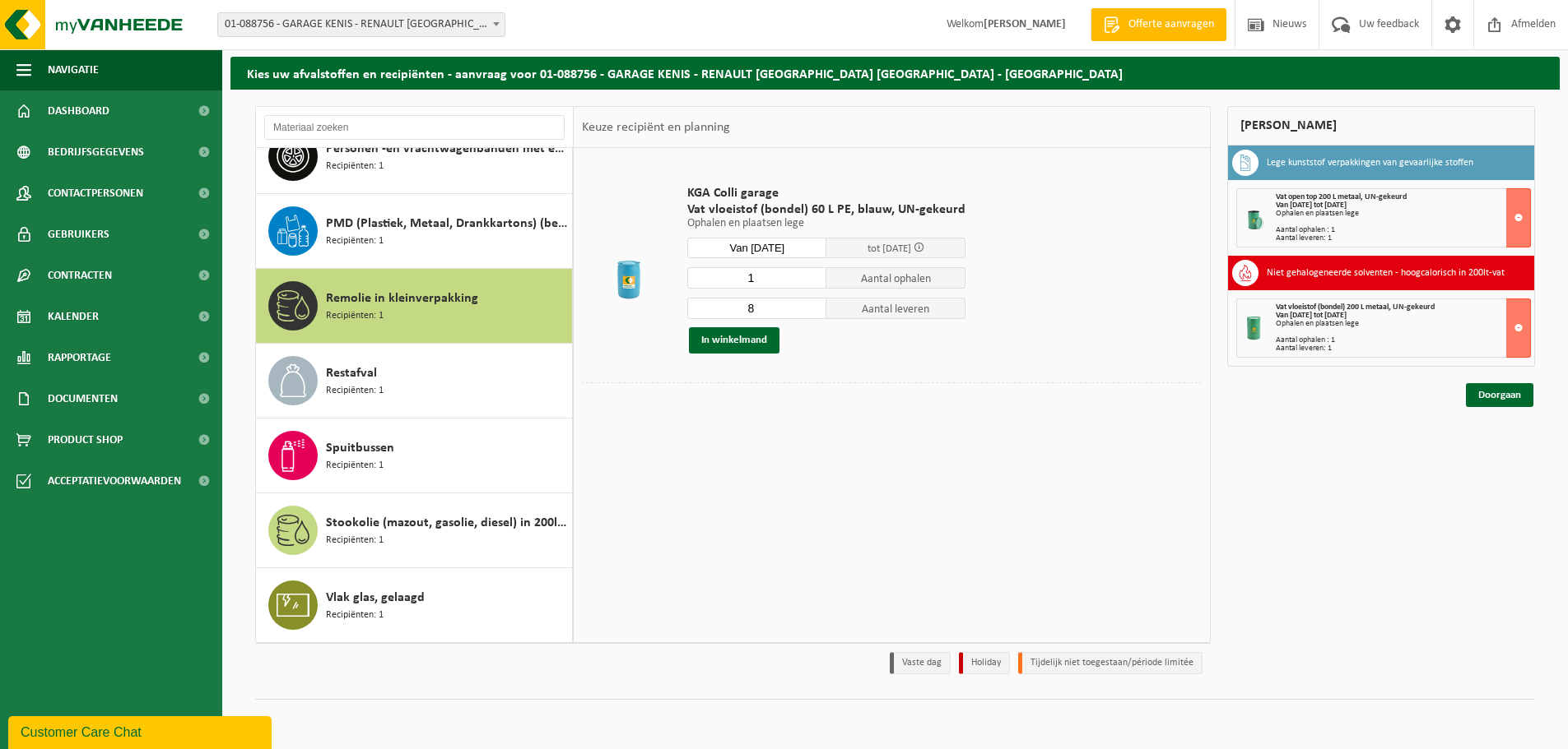
click at [812, 312] on input "8" at bounding box center [756, 308] width 139 height 22
click at [812, 312] on input "7" at bounding box center [756, 308] width 139 height 22
click at [812, 312] on input "6" at bounding box center [756, 308] width 139 height 22
click at [812, 312] on input "5" at bounding box center [756, 308] width 139 height 22
click at [812, 312] on input "4" at bounding box center [756, 308] width 139 height 22
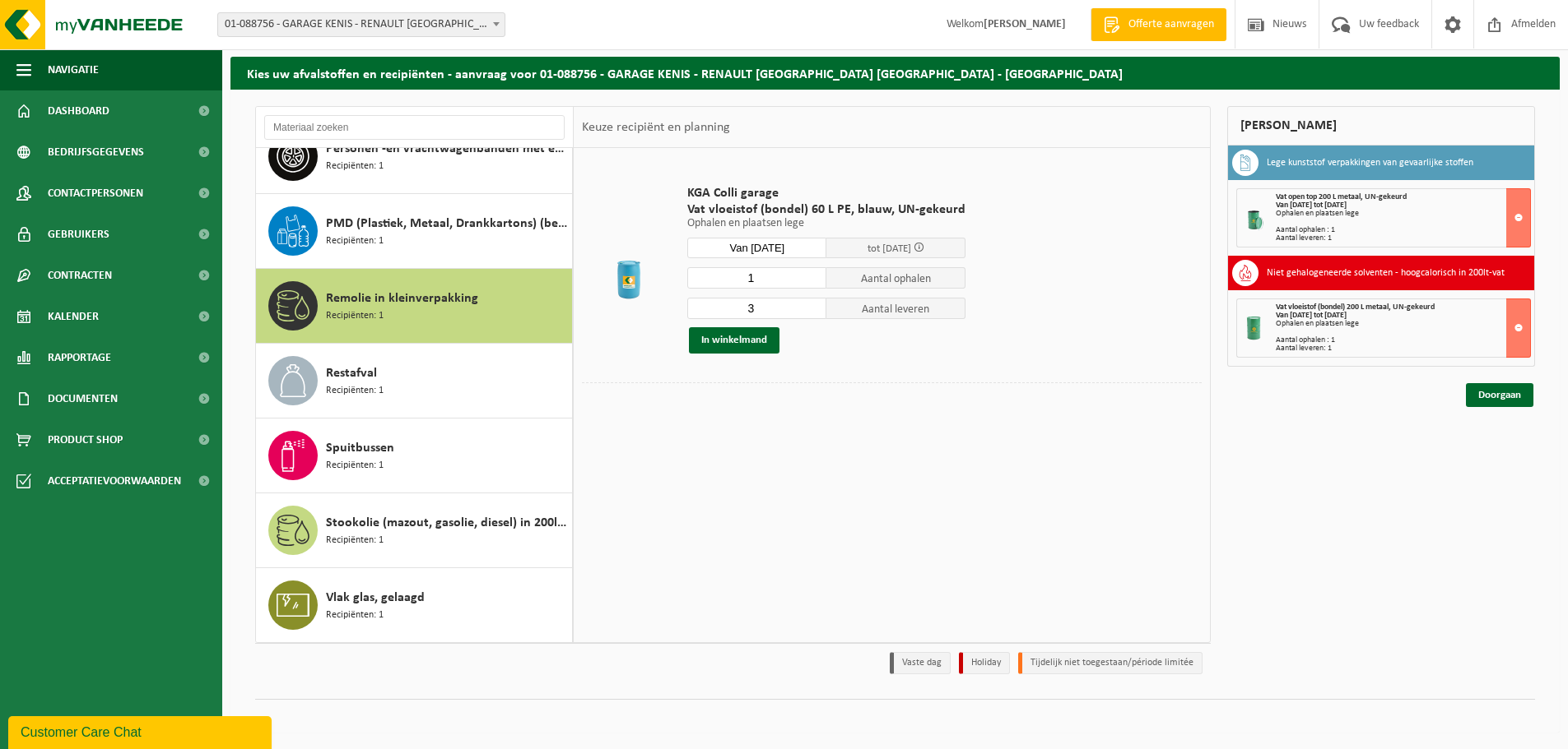
click at [812, 312] on input "3" at bounding box center [756, 308] width 139 height 22
click at [812, 312] on input "2" at bounding box center [756, 308] width 139 height 22
type input "1"
click at [812, 312] on input "1" at bounding box center [756, 308] width 139 height 22
click at [763, 351] on button "In winkelmand" at bounding box center [734, 341] width 91 height 27
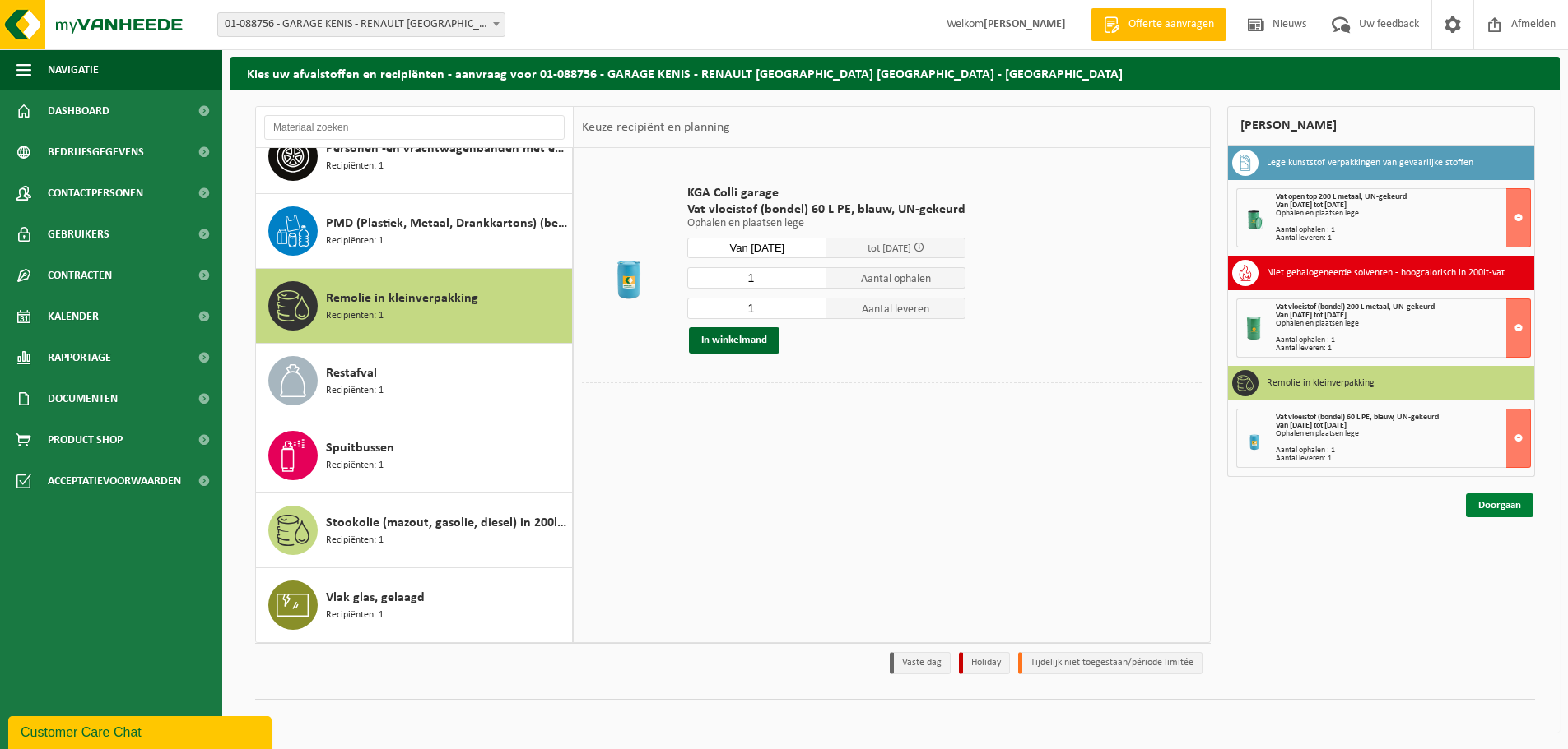
click at [1513, 514] on link "Doorgaan" at bounding box center [1499, 505] width 67 height 24
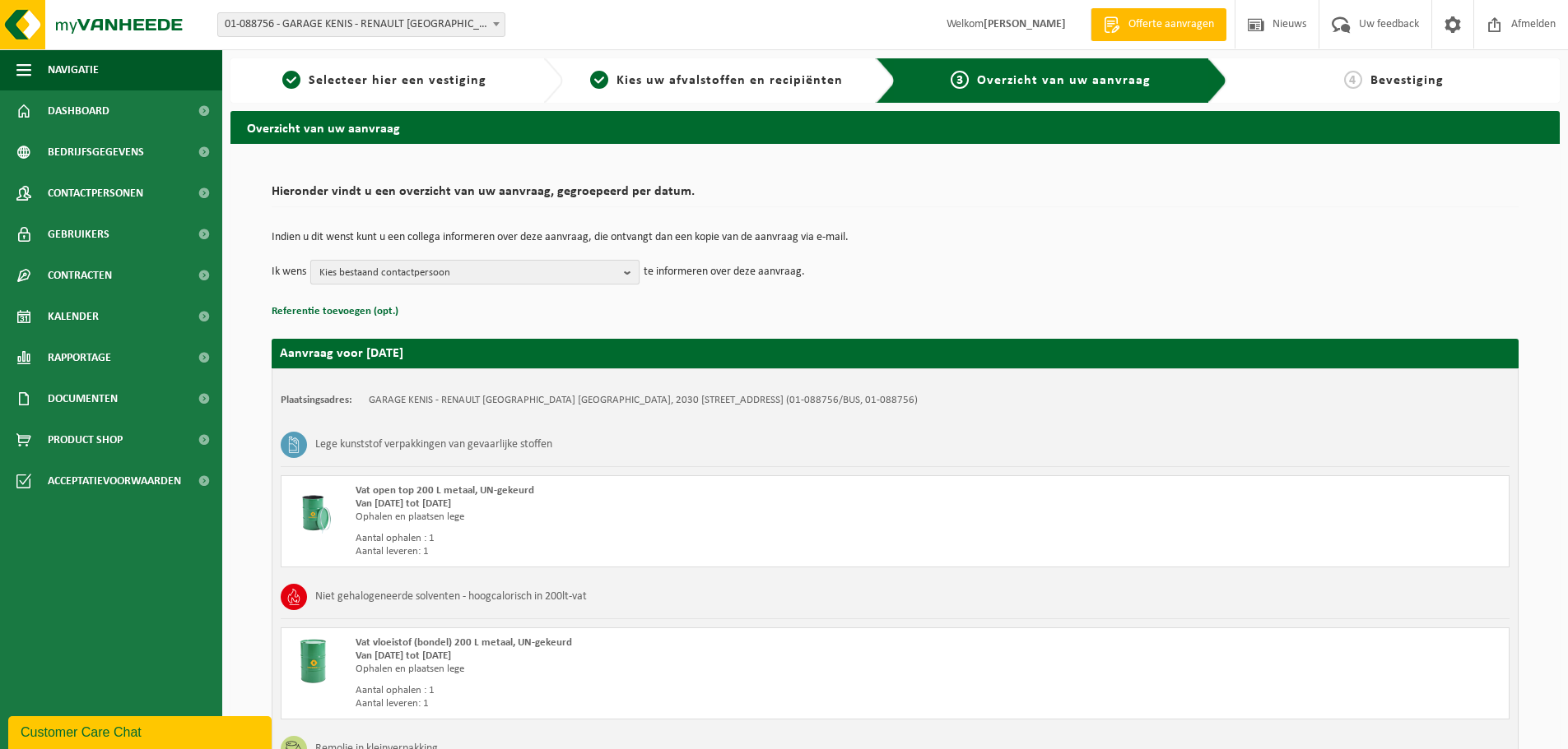
click at [601, 268] on span "Kies bestaand contactpersoon" at bounding box center [468, 273] width 297 height 25
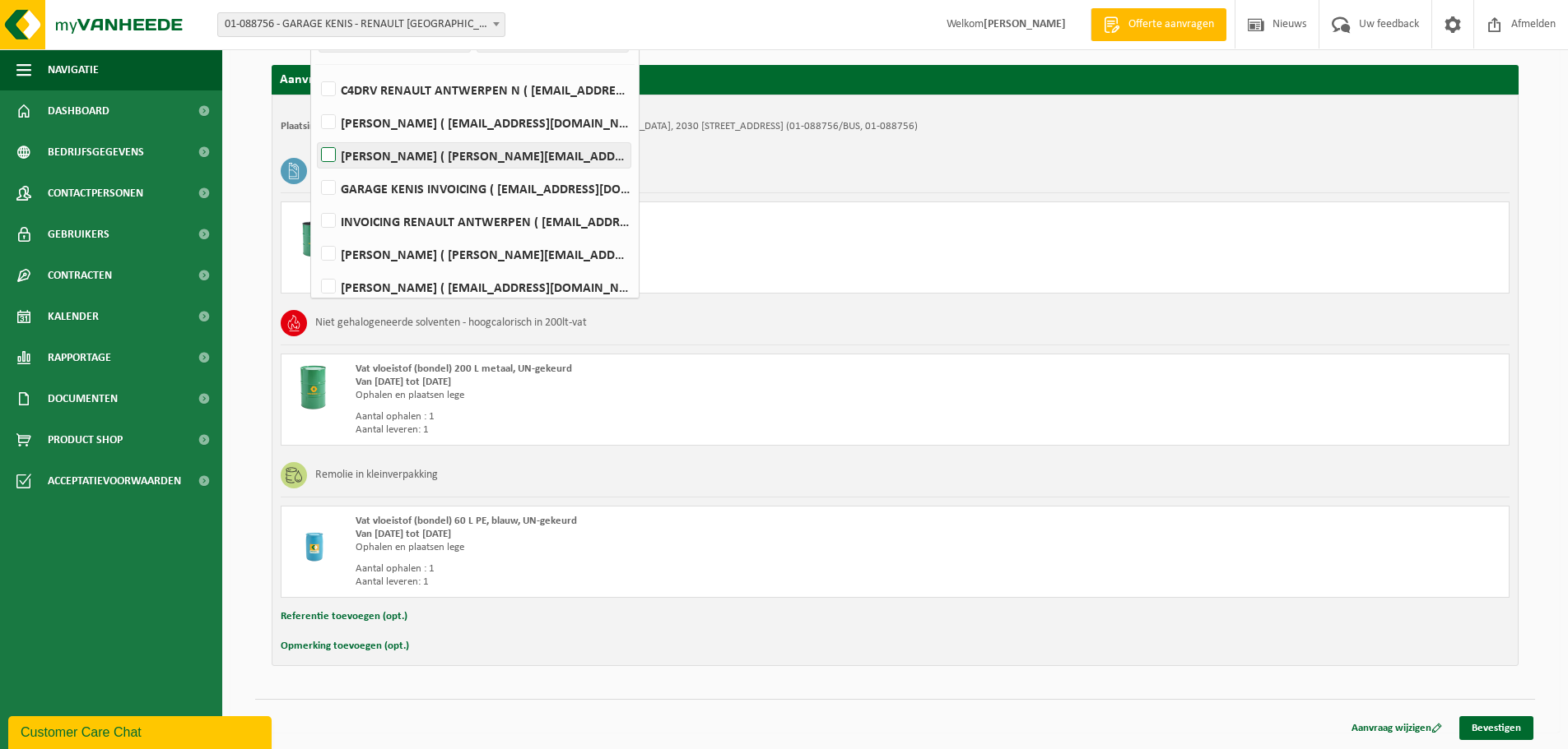
click at [449, 154] on label "[PERSON_NAME] ( [PERSON_NAME][EMAIL_ADDRESS][DOMAIN_NAME] )" at bounding box center [474, 155] width 313 height 25
click at [315, 134] on input "[PERSON_NAME] ( [PERSON_NAME][EMAIL_ADDRESS][DOMAIN_NAME] )" at bounding box center [315, 134] width 1 height 1
checkbox input "true"
click at [1508, 733] on link "Bevestigen" at bounding box center [1496, 728] width 74 height 24
